Goal: Navigation & Orientation: Find specific page/section

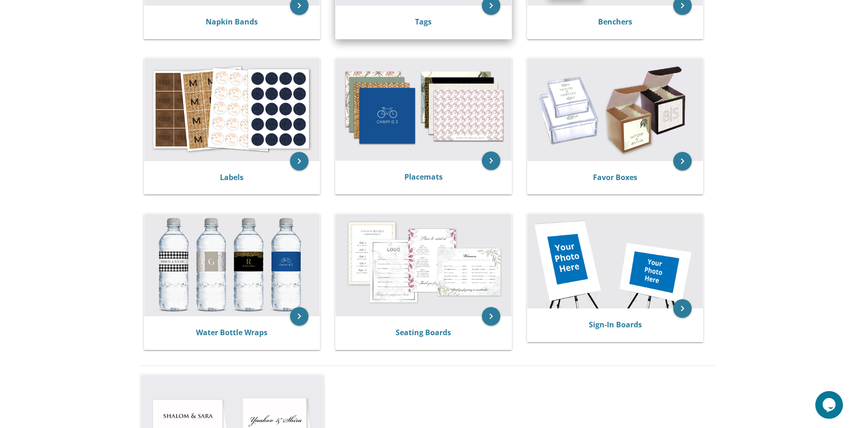
scroll to position [66, 0]
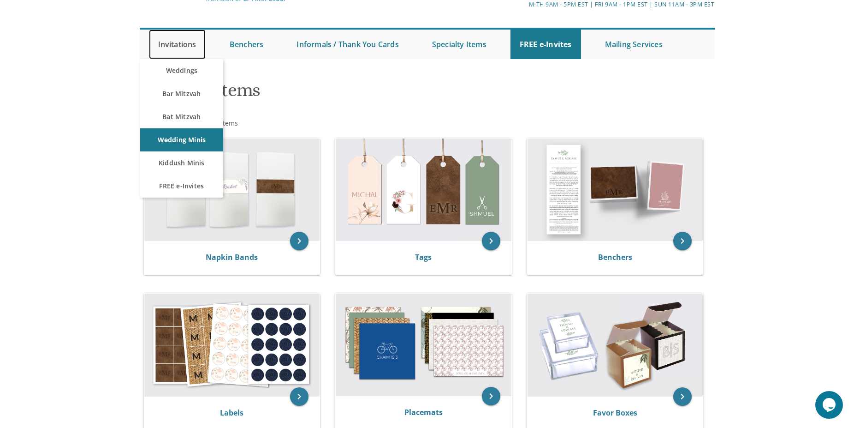
click at [188, 41] on link "Invitations" at bounding box center [177, 45] width 57 height 30
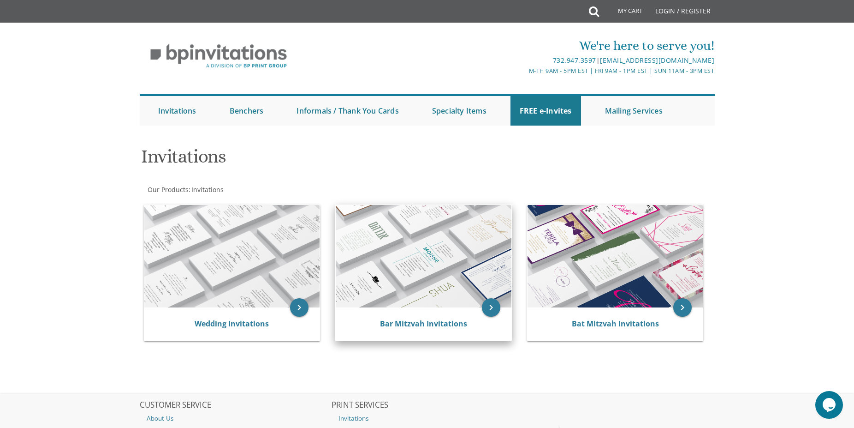
click at [447, 278] on img at bounding box center [424, 256] width 176 height 102
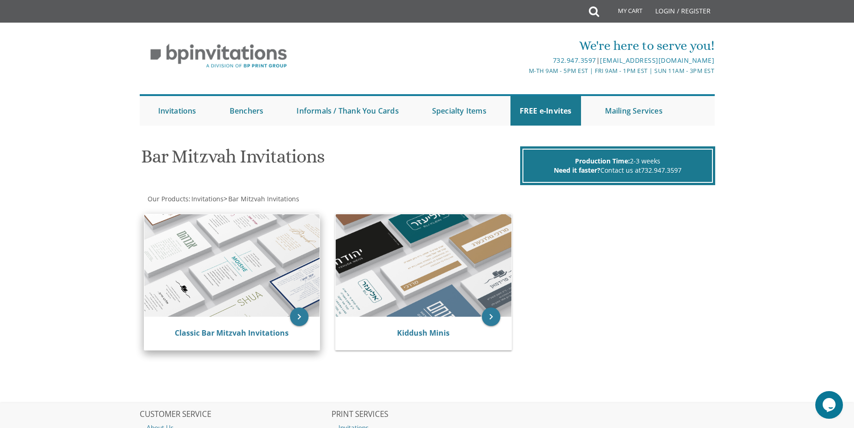
click at [227, 250] on img at bounding box center [232, 265] width 176 height 102
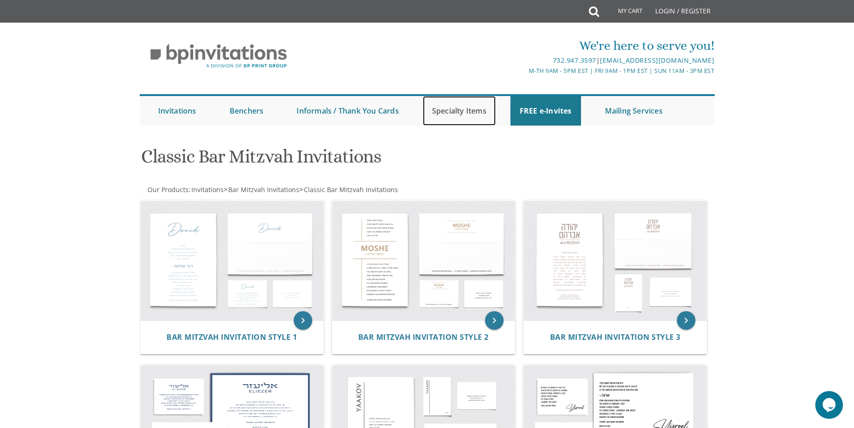
click at [466, 113] on link "Specialty Items" at bounding box center [459, 111] width 73 height 30
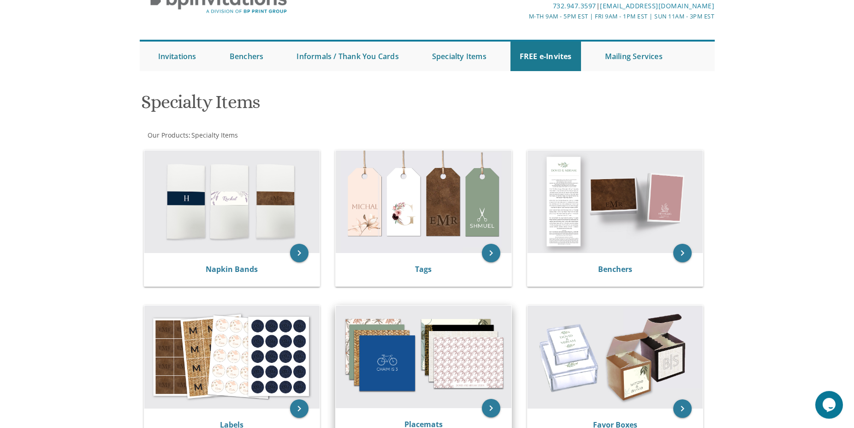
scroll to position [47, 0]
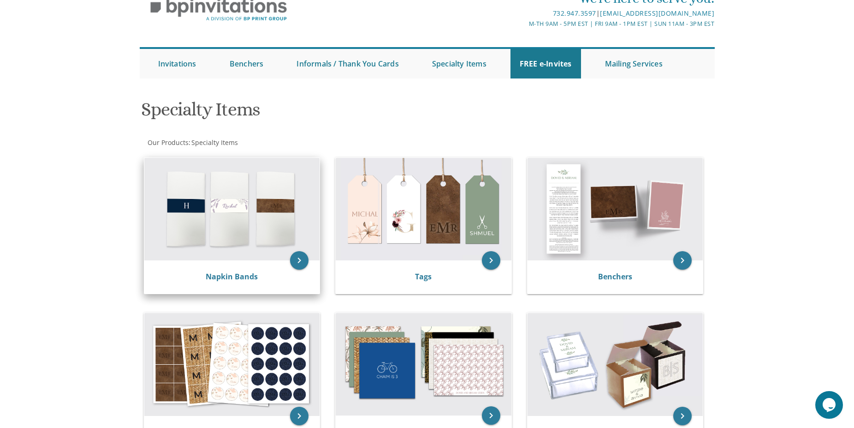
click at [259, 223] on img at bounding box center [232, 209] width 176 height 102
click at [308, 264] on div "Napkin Bands" at bounding box center [232, 276] width 176 height 33
click at [304, 261] on icon "keyboard_arrow_right" at bounding box center [299, 260] width 18 height 18
click at [264, 275] on div "Napkin Bands" at bounding box center [232, 276] width 154 height 11
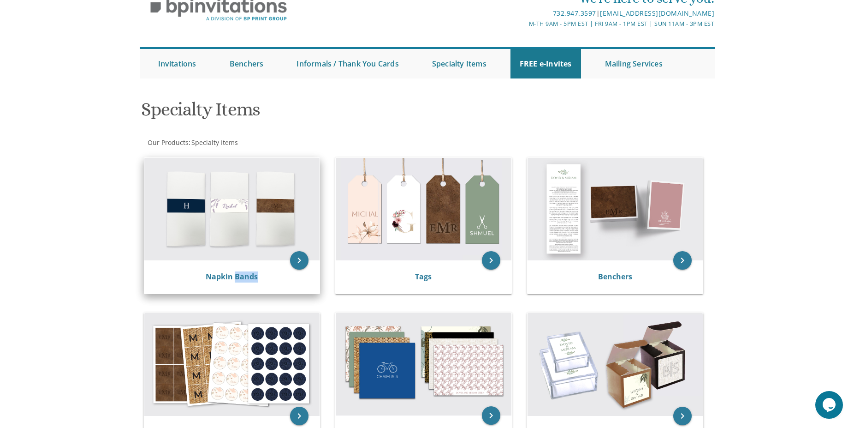
click at [264, 275] on div "Napkin Bands" at bounding box center [232, 276] width 154 height 11
click at [295, 262] on icon "keyboard_arrow_right" at bounding box center [299, 260] width 18 height 18
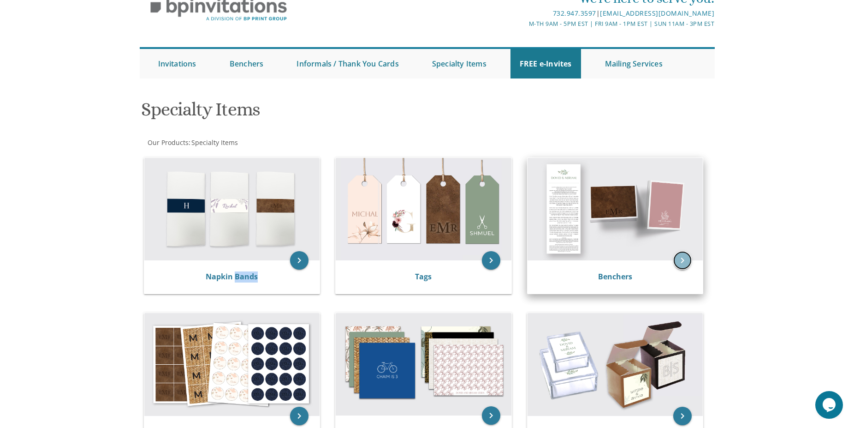
click at [680, 258] on icon "keyboard_arrow_right" at bounding box center [682, 260] width 18 height 18
click at [641, 245] on img at bounding box center [616, 209] width 176 height 102
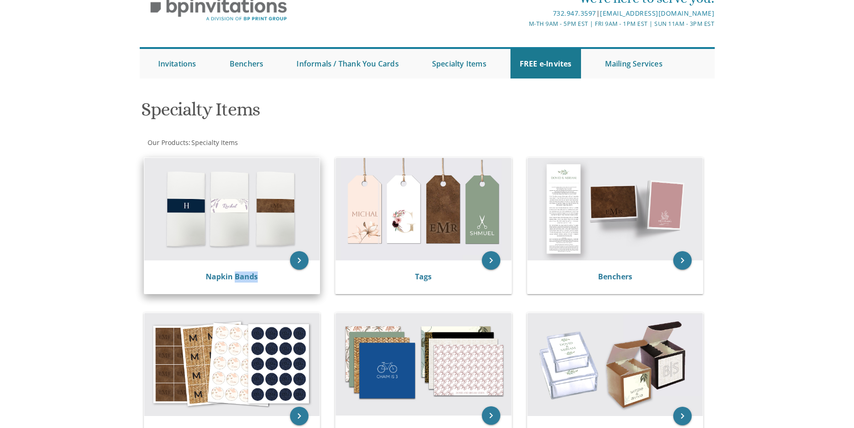
click at [231, 235] on img at bounding box center [232, 209] width 176 height 102
click at [244, 273] on link "Napkin Bands" at bounding box center [232, 276] width 52 height 10
click at [224, 227] on img at bounding box center [232, 209] width 176 height 102
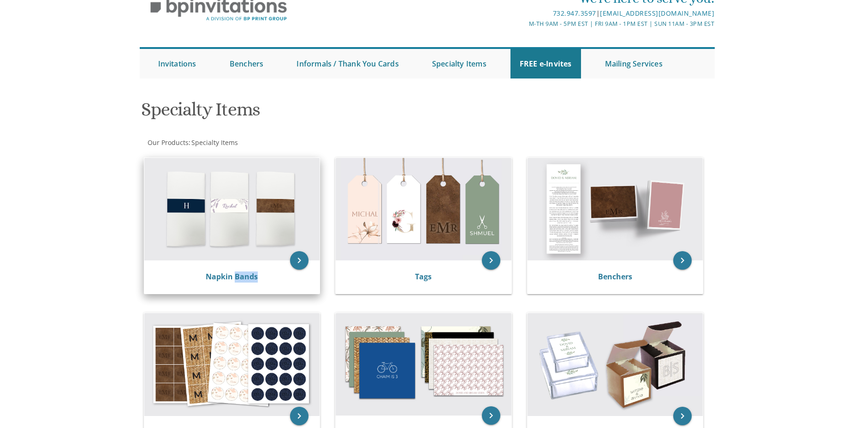
click at [224, 227] on img at bounding box center [232, 209] width 176 height 102
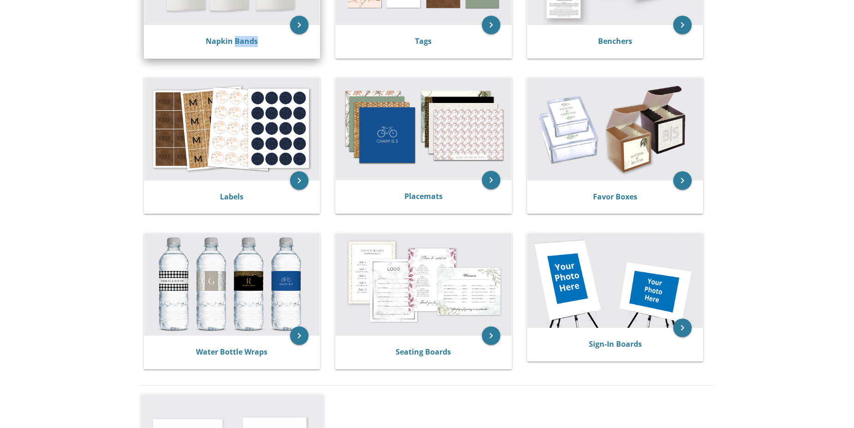
scroll to position [94, 0]
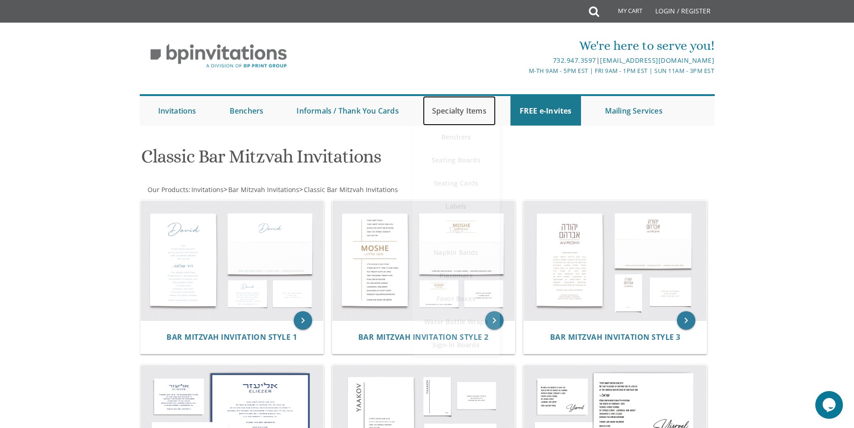
click at [487, 107] on link "Specialty Items" at bounding box center [459, 111] width 73 height 30
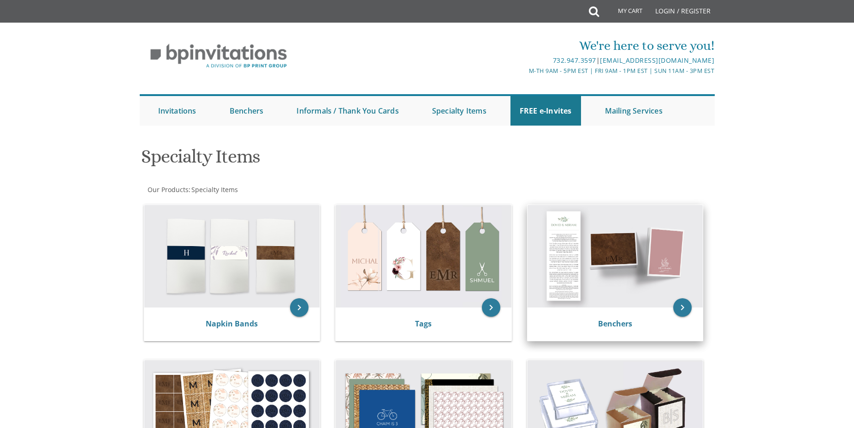
click at [565, 265] on img at bounding box center [616, 256] width 176 height 102
click at [644, 327] on div "Benchers" at bounding box center [616, 323] width 154 height 11
click at [686, 307] on icon "keyboard_arrow_right" at bounding box center [682, 307] width 18 height 18
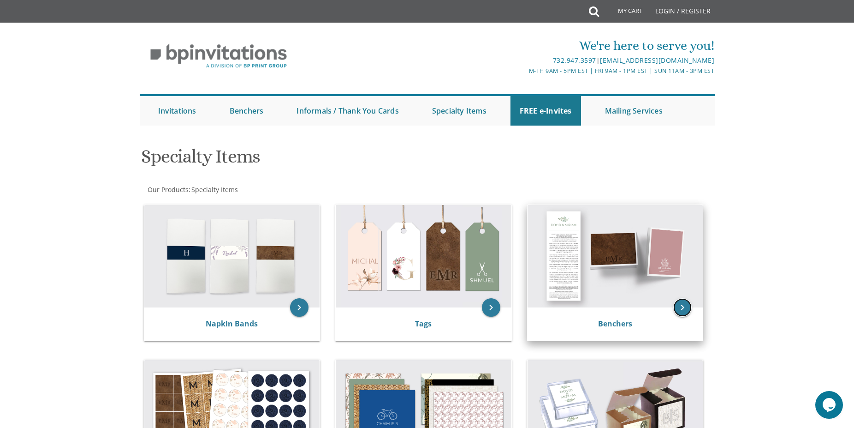
click at [686, 307] on icon "keyboard_arrow_right" at bounding box center [682, 307] width 18 height 18
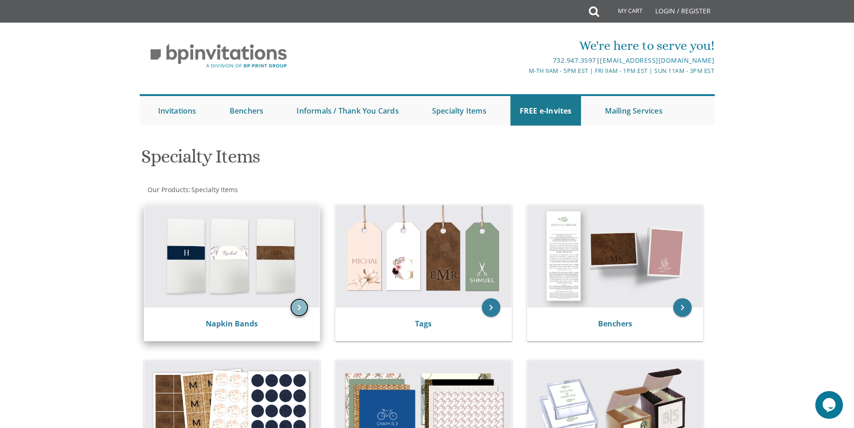
click at [302, 307] on icon "keyboard_arrow_right" at bounding box center [299, 307] width 18 height 18
